Goal: Information Seeking & Learning: Check status

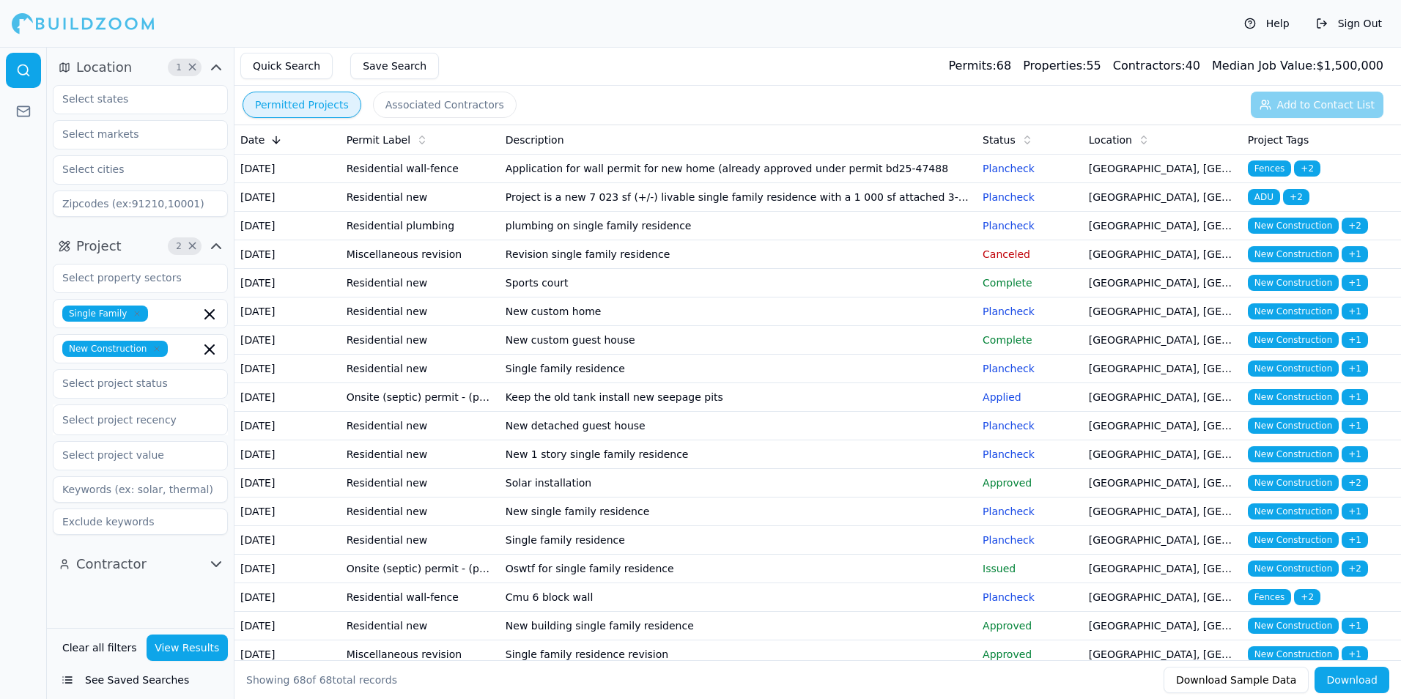
click at [674, 183] on td "Application for wall permit for new home (already approved under permit bd25-47…" at bounding box center [738, 169] width 477 height 29
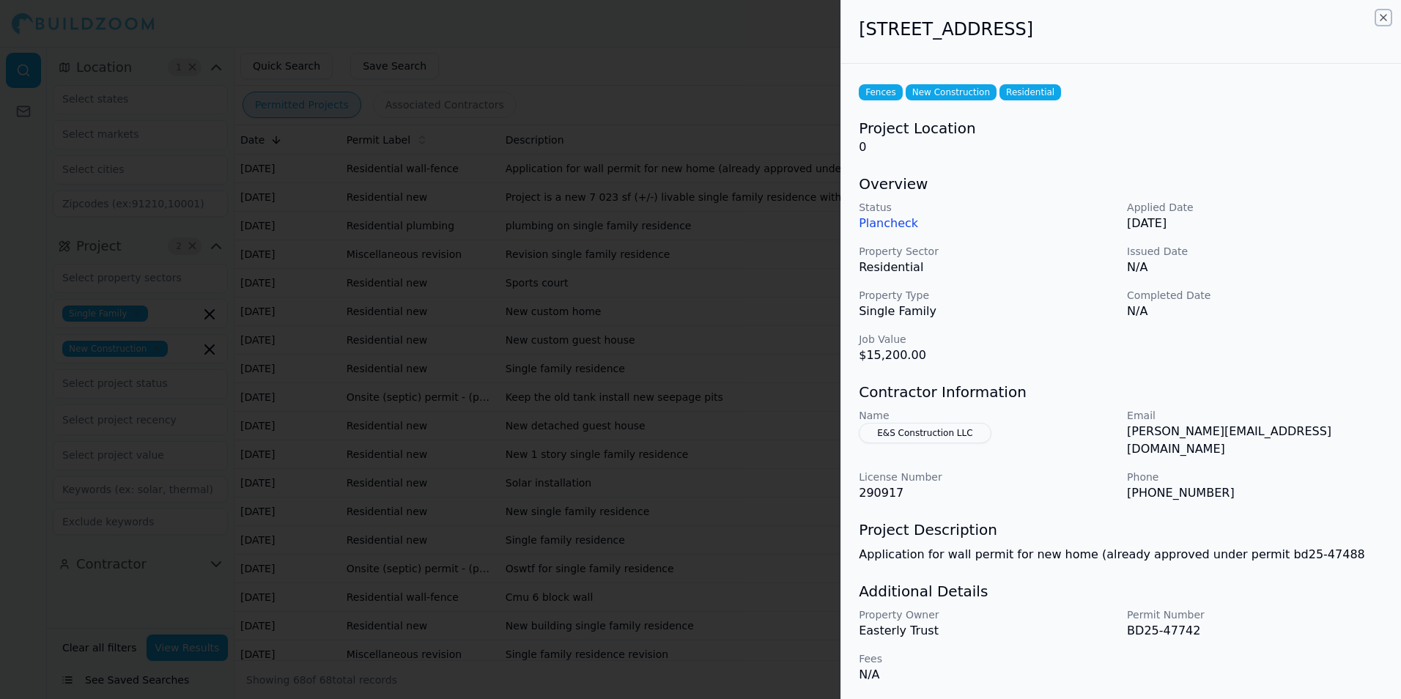
click at [1380, 18] on icon "button" at bounding box center [1383, 18] width 12 height 12
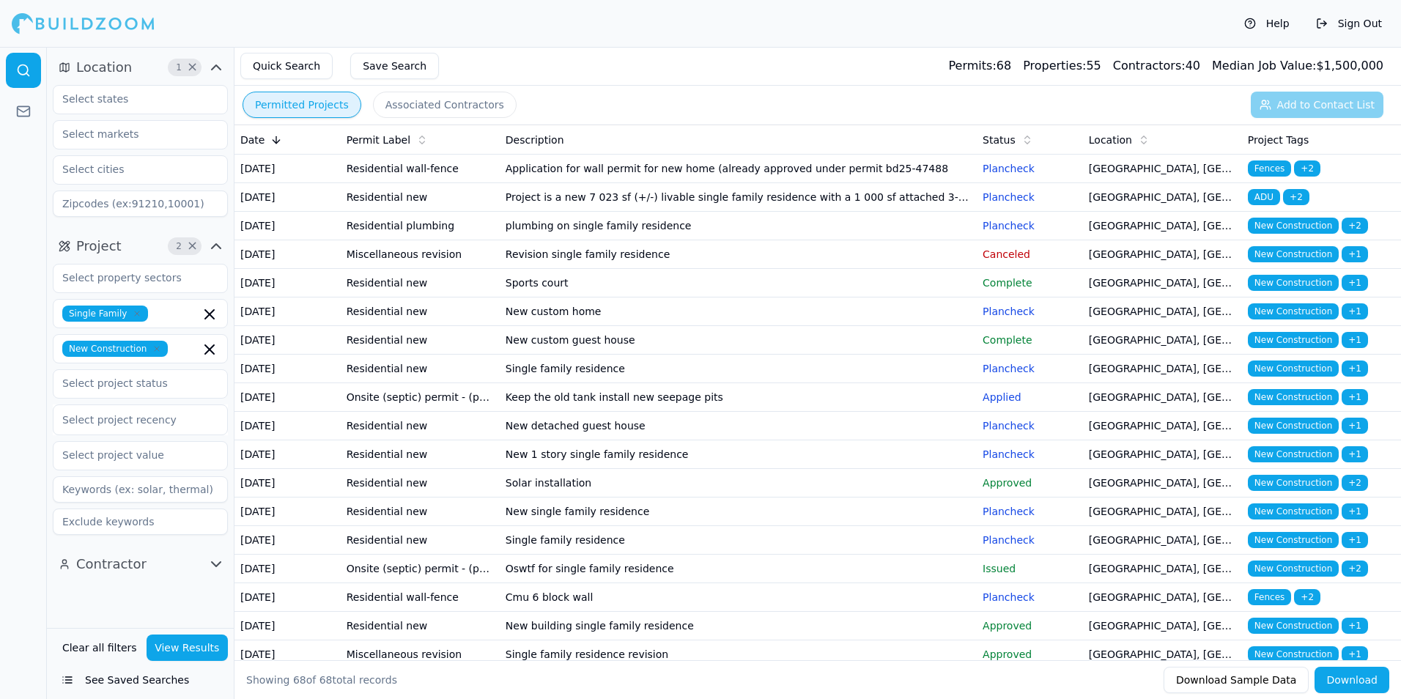
click at [744, 212] on td "Project is a new 7 023 sf (+/-) livable single family residence with a 1 000 sf…" at bounding box center [738, 197] width 477 height 29
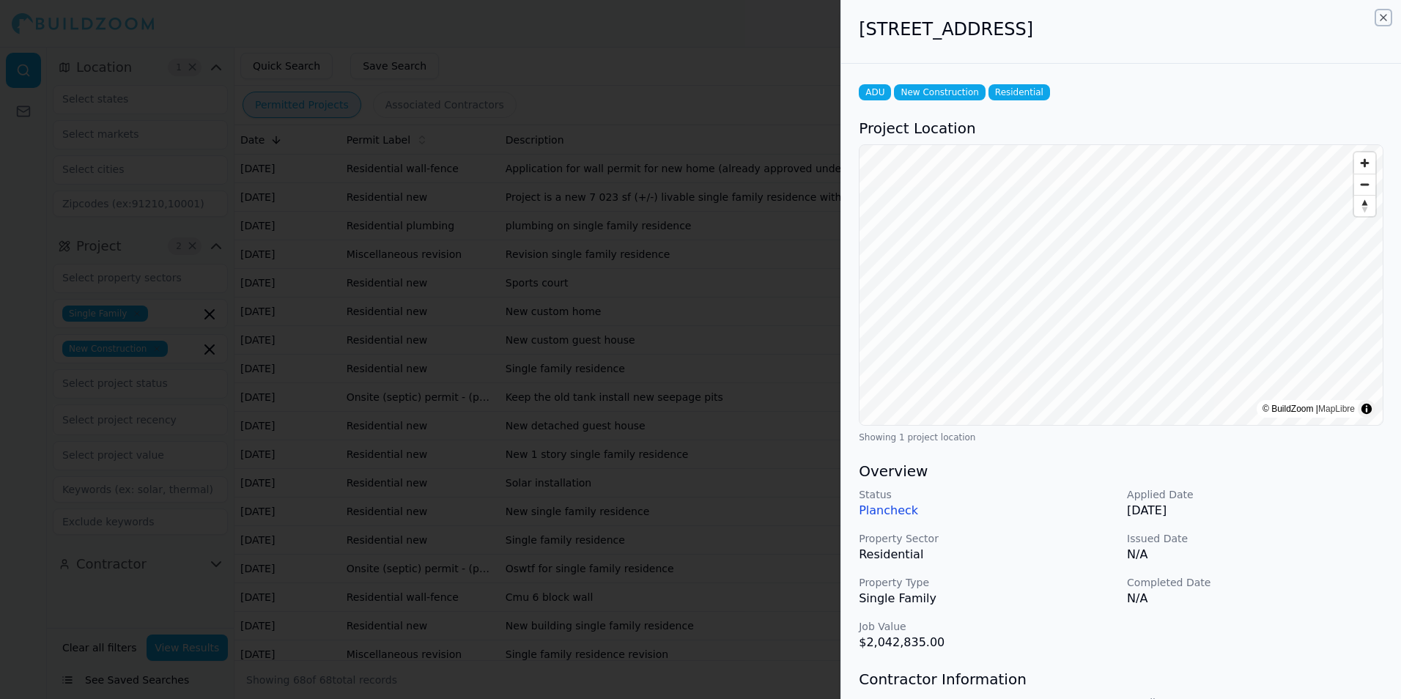
click at [1385, 15] on icon "button" at bounding box center [1383, 18] width 12 height 12
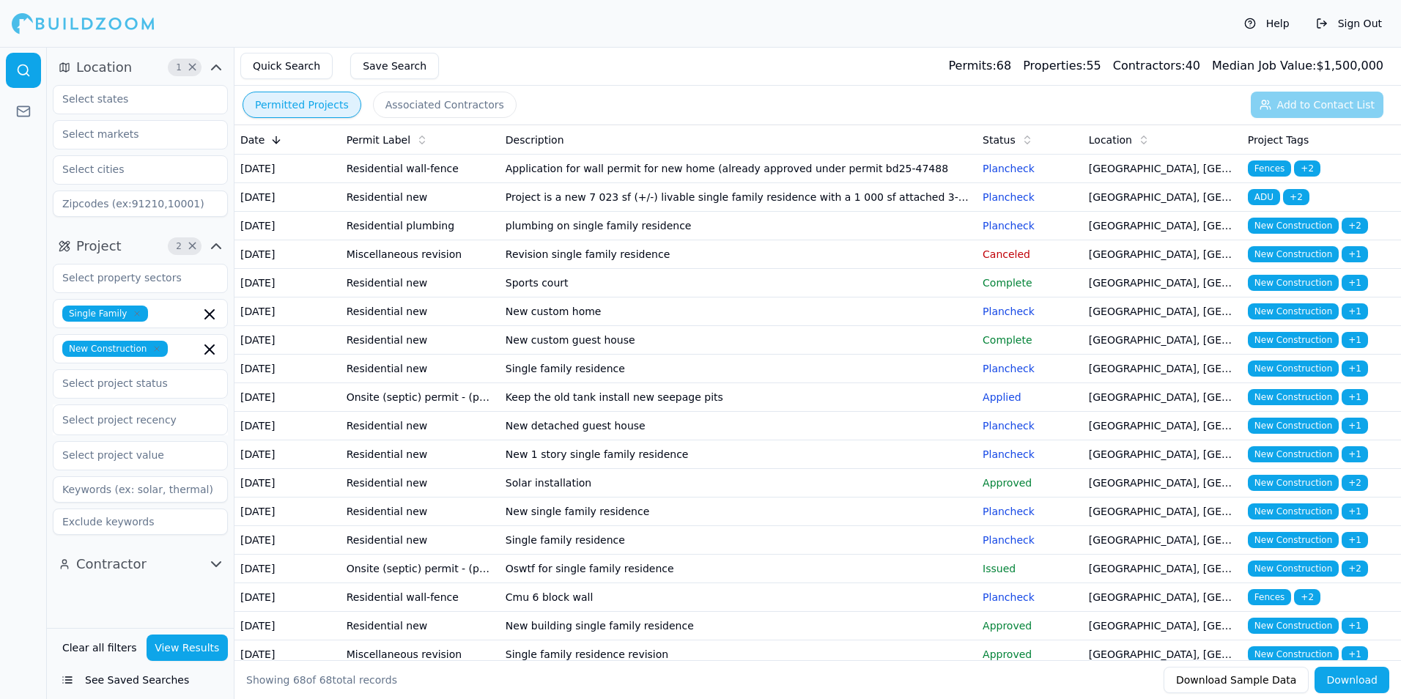
click at [894, 240] on td "plumbing on single family residence" at bounding box center [738, 226] width 477 height 29
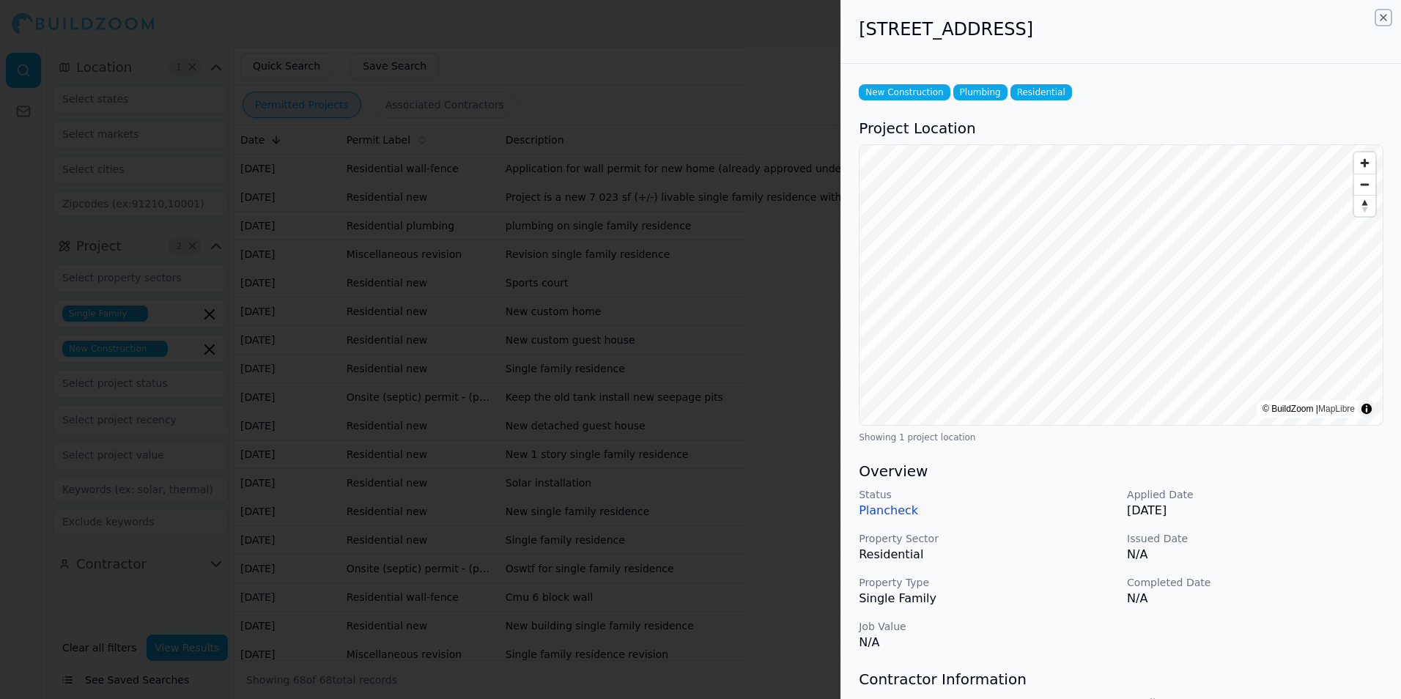
click at [1386, 20] on icon "button" at bounding box center [1383, 18] width 12 height 12
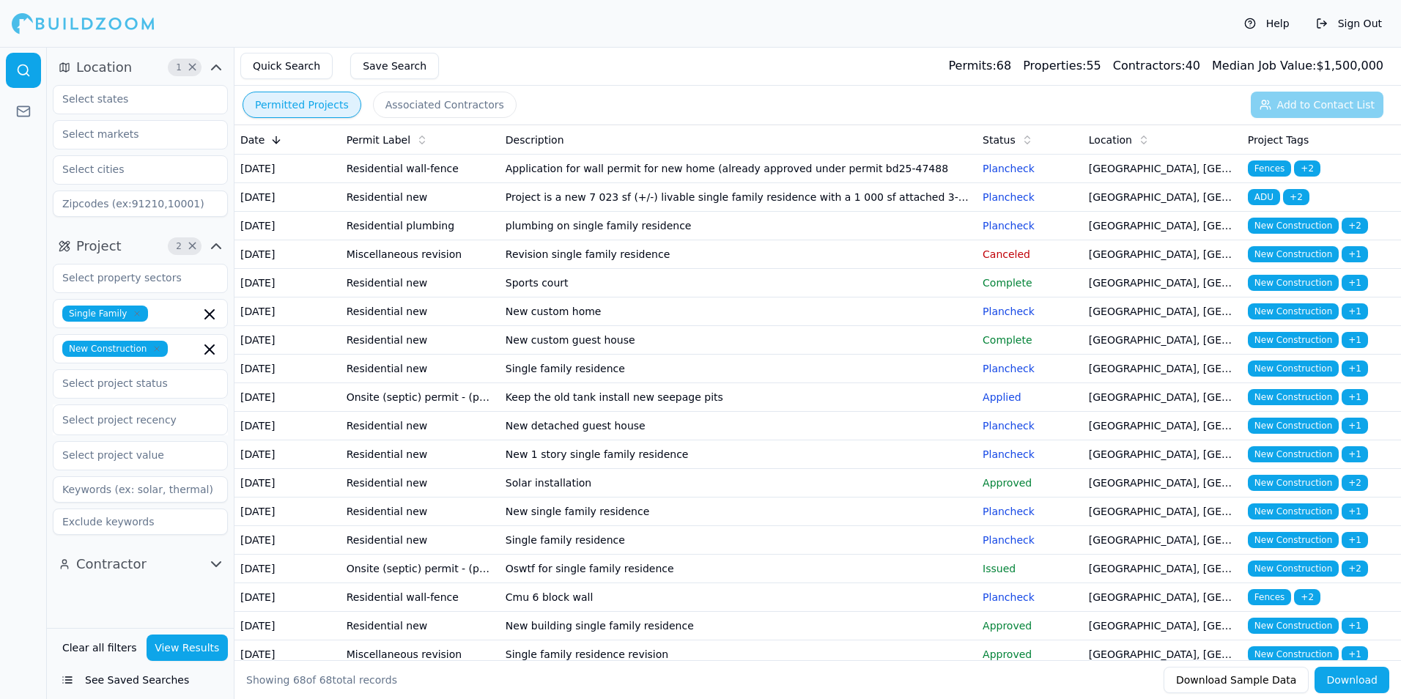
click at [883, 24] on div "Help Sign Out" at bounding box center [700, 23] width 1401 height 47
